Goal: Navigation & Orientation: Find specific page/section

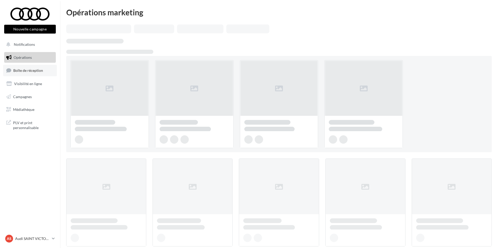
drag, startPoint x: 0, startPoint y: 0, endPoint x: 36, endPoint y: 72, distance: 81.1
click at [36, 72] on span "Boîte de réception" at bounding box center [28, 70] width 30 height 4
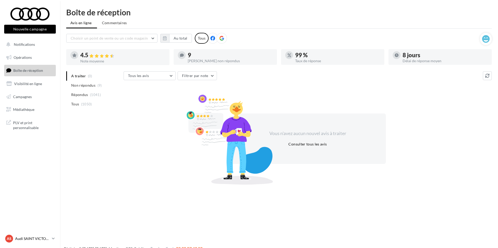
click at [40, 240] on p "Audi SAINT VICTORET" at bounding box center [32, 238] width 35 height 5
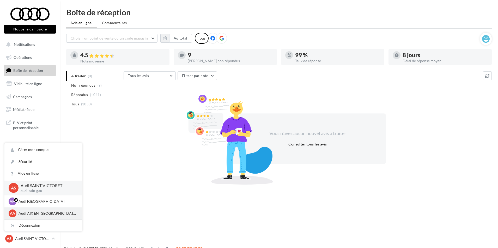
click at [38, 214] on p "Audi AIX EN [GEOGRAPHIC_DATA]" at bounding box center [47, 213] width 57 height 5
